Goal: Information Seeking & Learning: Learn about a topic

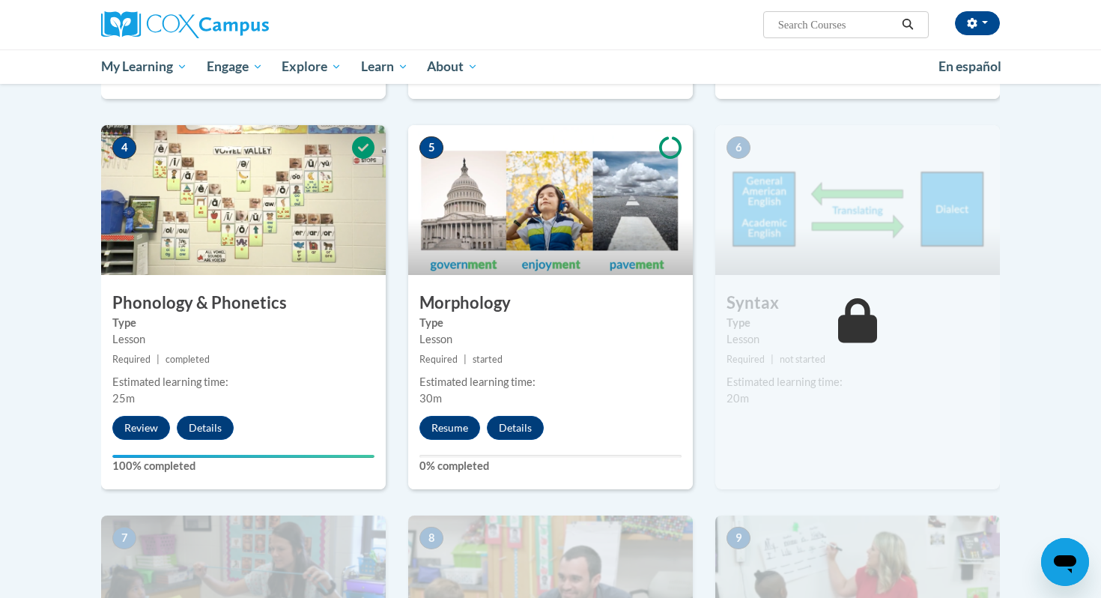
scroll to position [707, 0]
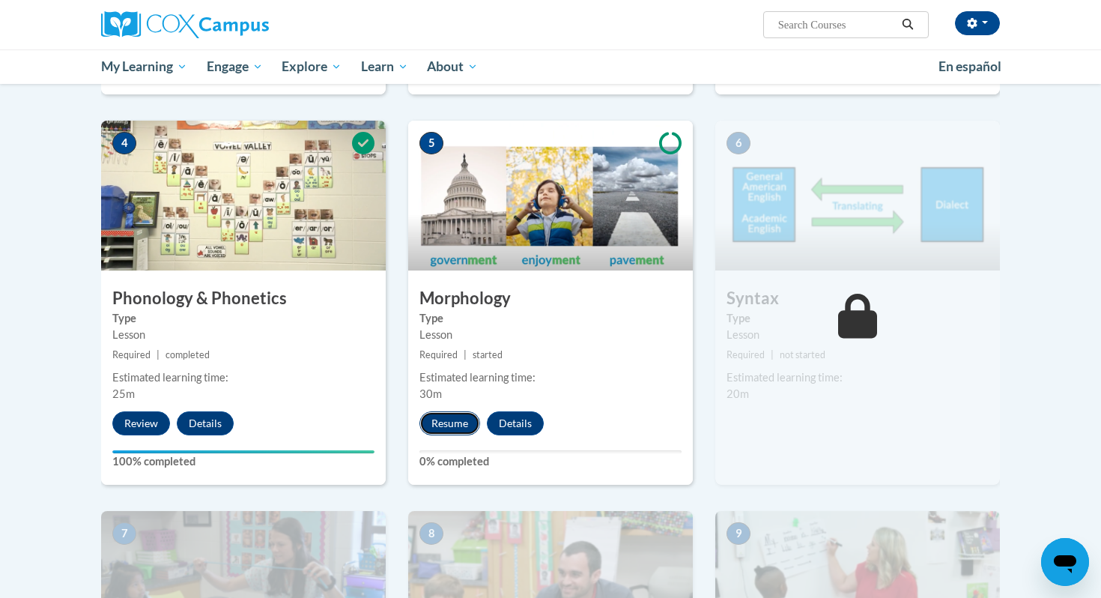
click at [458, 423] on button "Resume" at bounding box center [449, 423] width 61 height 24
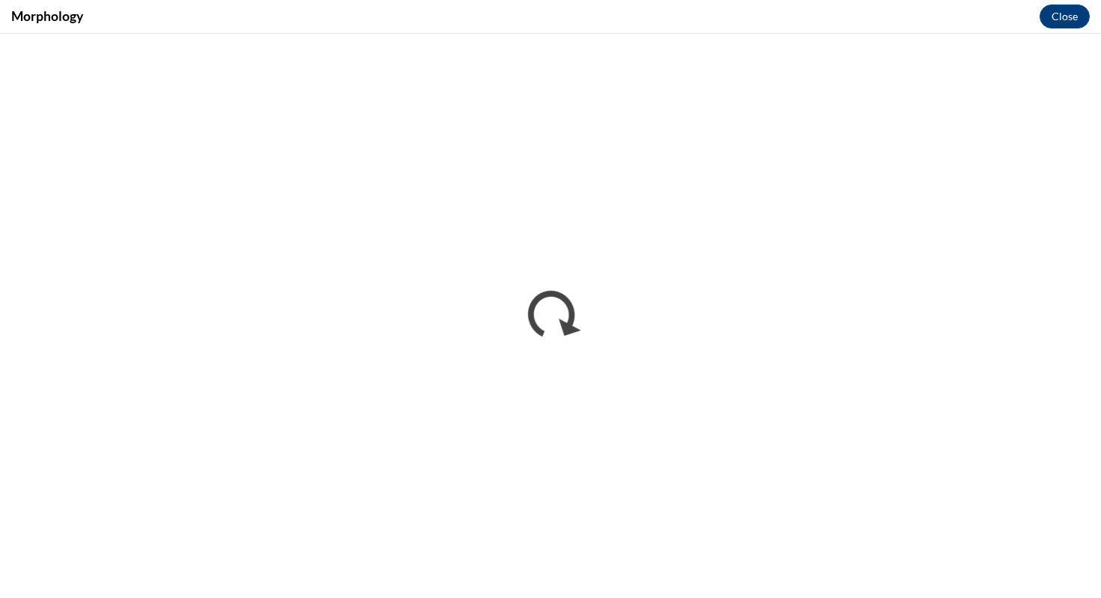
scroll to position [0, 0]
